Goal: Task Accomplishment & Management: Use online tool/utility

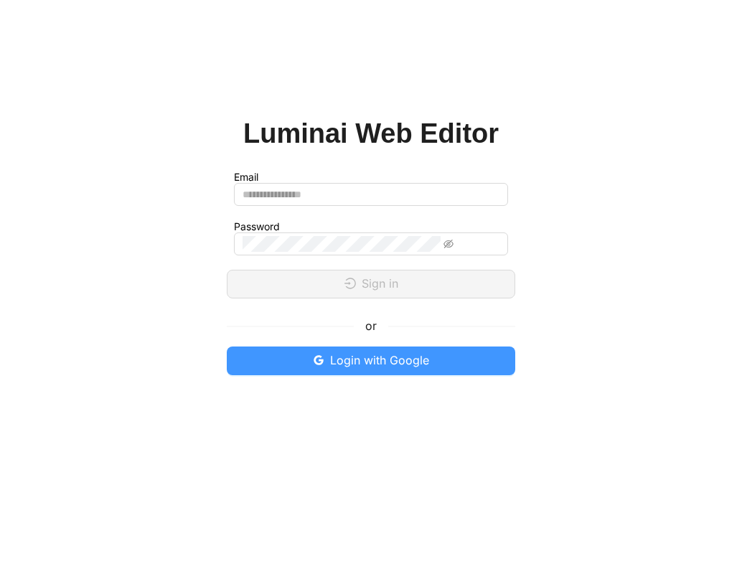
click at [331, 367] on span "Login with Google" at bounding box center [379, 360] width 99 height 18
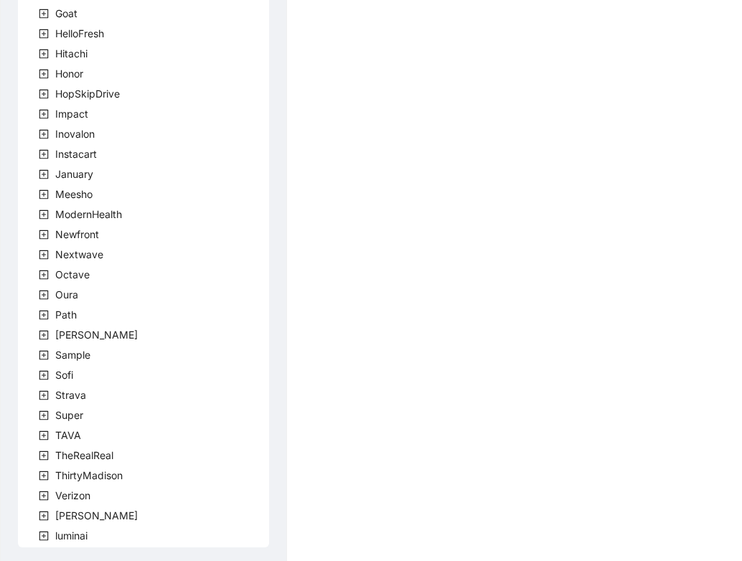
scroll to position [369, 0]
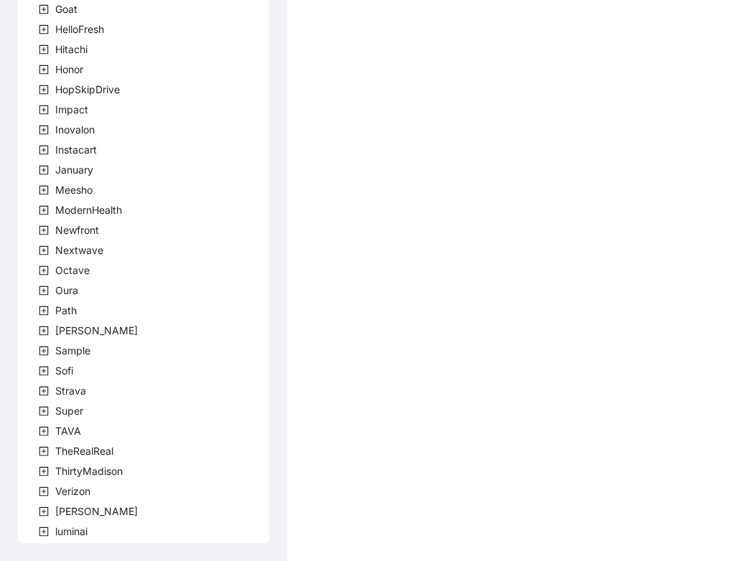
click at [43, 511] on icon "plus-square" at bounding box center [44, 511] width 10 height 10
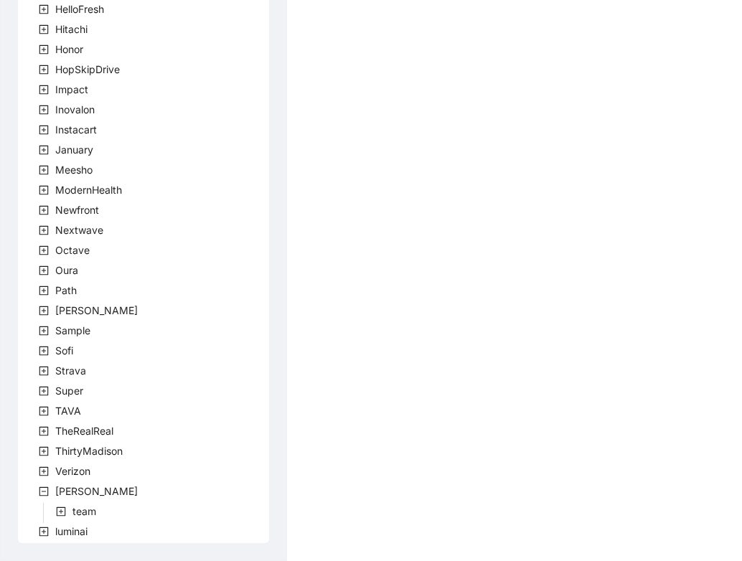
click at [60, 510] on icon "plus-square" at bounding box center [61, 511] width 10 height 10
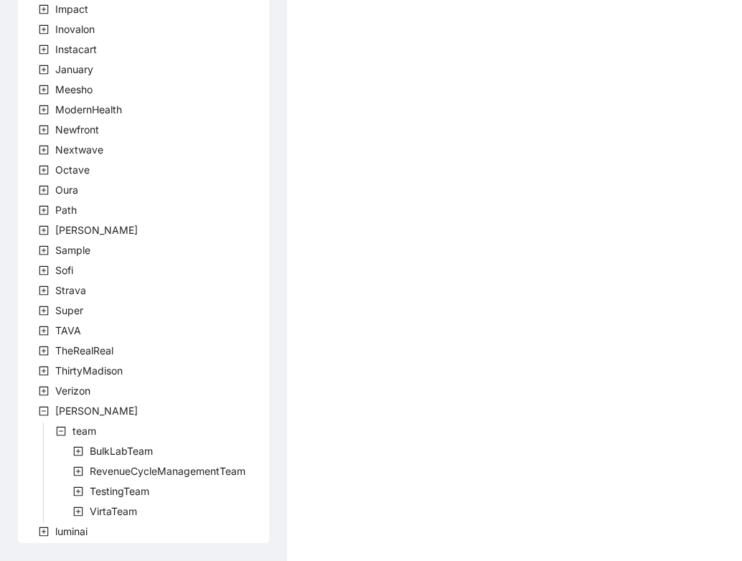
click at [80, 474] on icon "plus-square" at bounding box center [78, 471] width 10 height 10
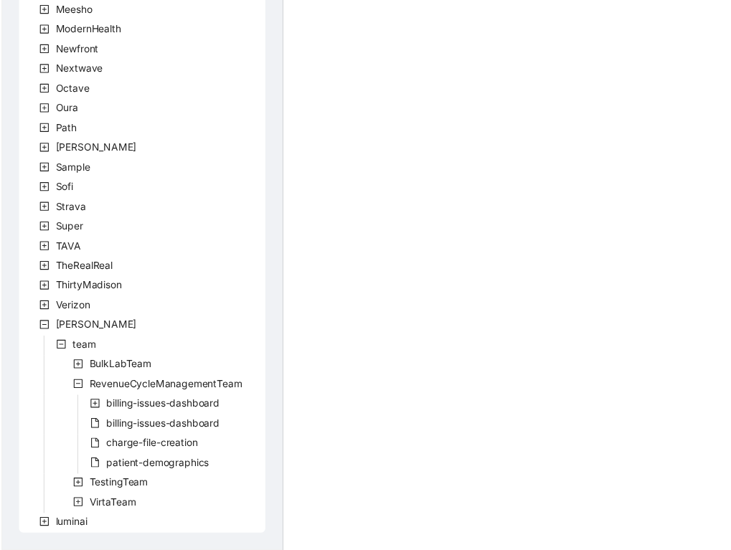
scroll to position [545, 0]
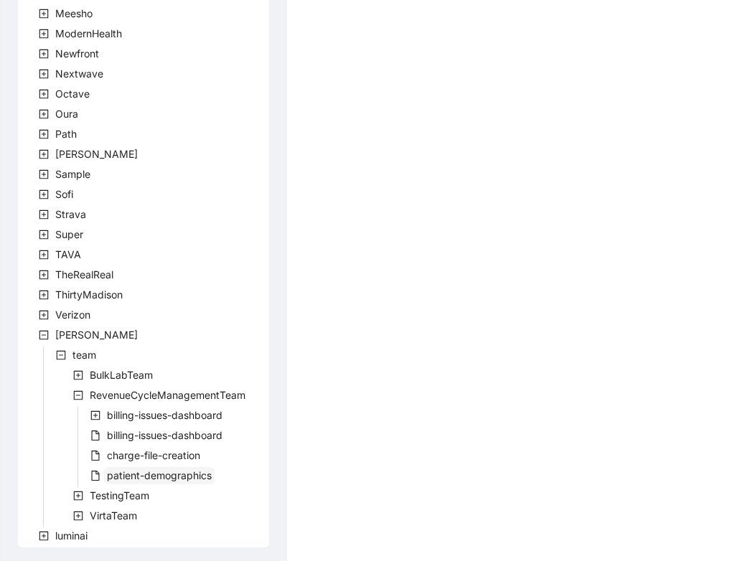
click at [125, 473] on span "patient-demographics" at bounding box center [159, 475] width 105 height 12
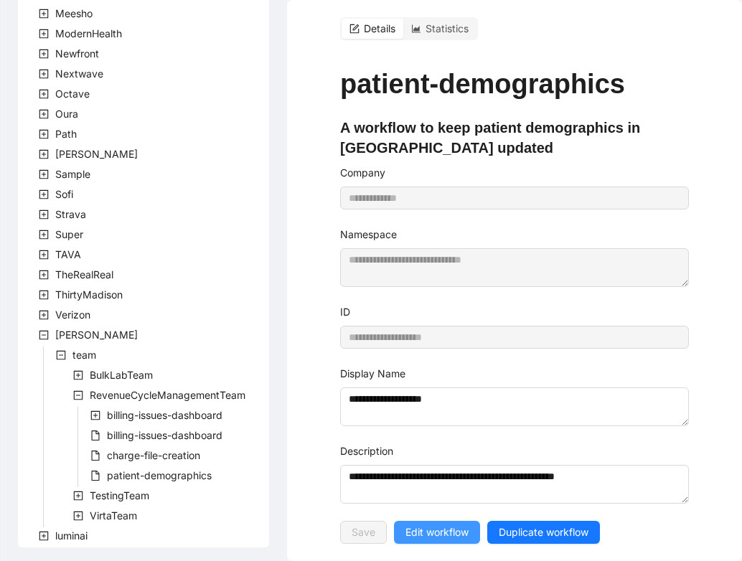
click at [448, 527] on span "Edit workflow" at bounding box center [436, 532] width 63 height 16
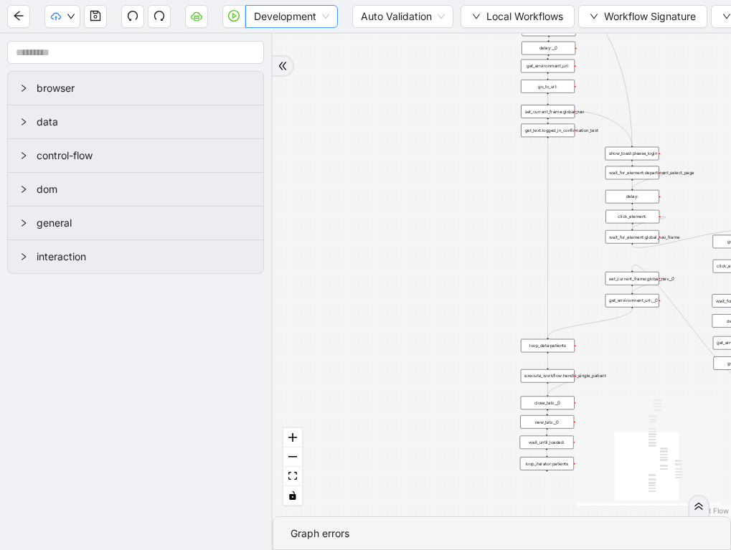
click at [265, 14] on span "Development" at bounding box center [291, 17] width 75 height 22
click at [404, 16] on span "Auto Validation" at bounding box center [403, 17] width 84 height 22
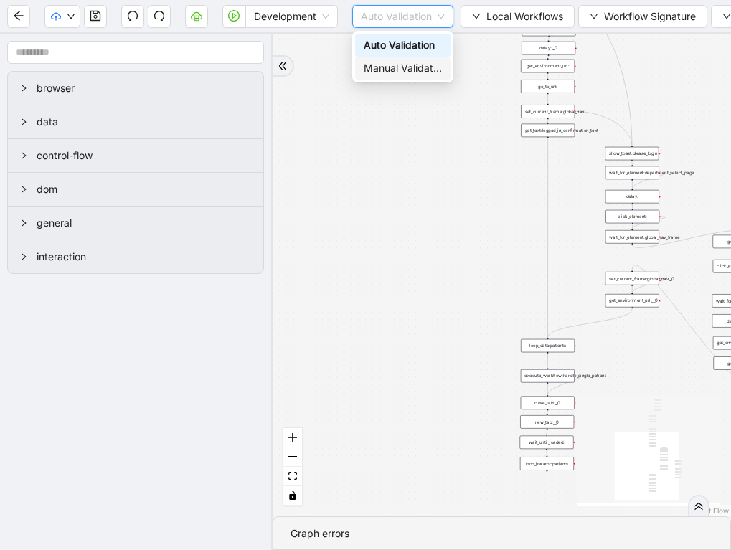
click at [398, 67] on div "Manual Validation" at bounding box center [403, 68] width 78 height 16
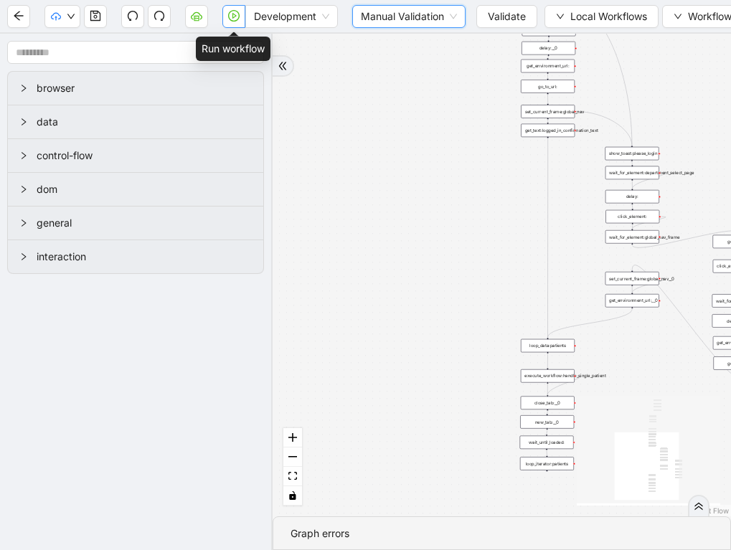
click at [235, 22] on button "button" at bounding box center [233, 16] width 23 height 23
click at [704, 511] on icon "double-right" at bounding box center [699, 506] width 10 height 10
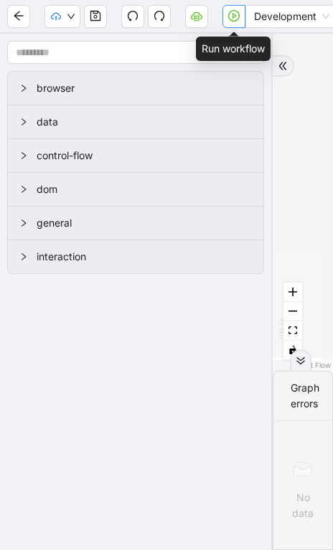
click at [231, 16] on icon "play-circle" at bounding box center [233, 15] width 11 height 11
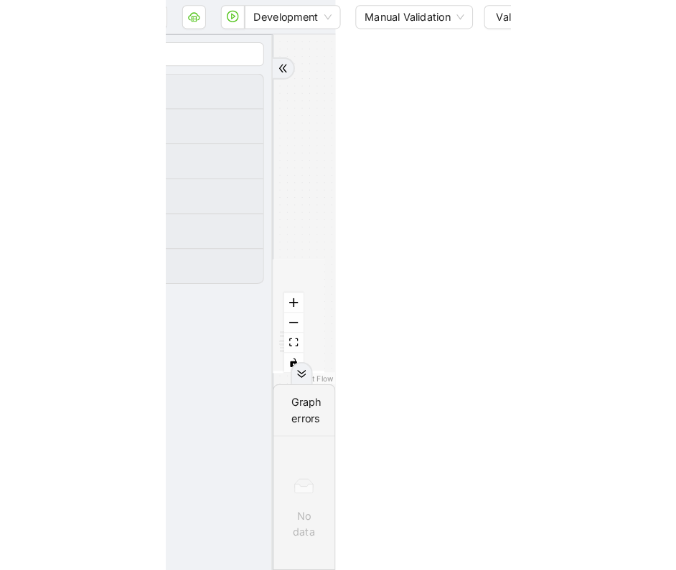
scroll to position [0, 115]
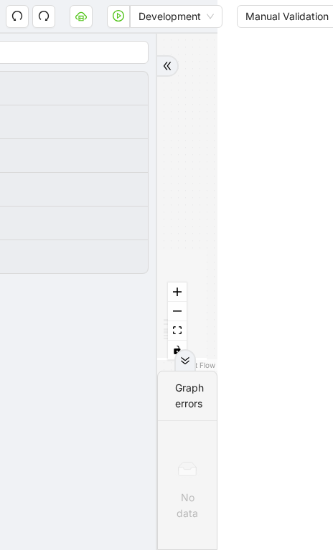
click at [171, 70] on icon "double-right" at bounding box center [167, 66] width 10 height 10
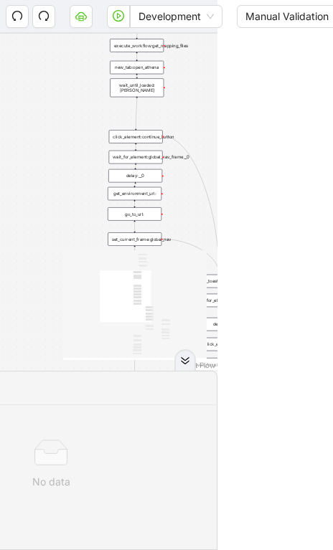
drag, startPoint x: 133, startPoint y: 207, endPoint x: 105, endPoint y: 339, distance: 134.2
click at [106, 339] on div "trigger loop_data:patients loop_iterator:patients execute_workflow:handle_singl…" at bounding box center [51, 202] width 333 height 337
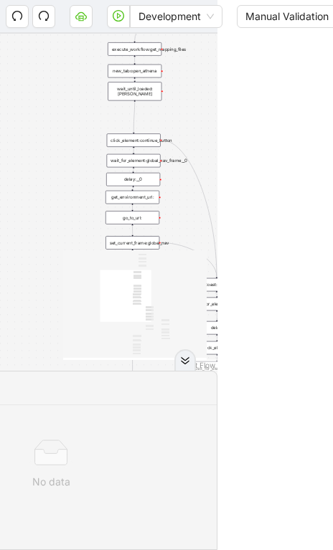
click at [116, 19] on icon "play-circle" at bounding box center [118, 15] width 11 height 11
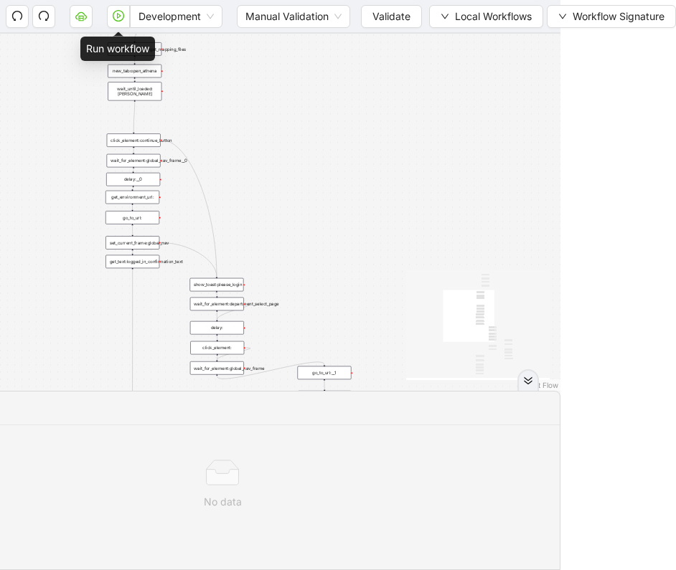
click at [409, 170] on html "Development Manual Validation Validate Local Workflows Workflow Signature Workf…" at bounding box center [223, 285] width 676 height 570
